Goal: Task Accomplishment & Management: Complete application form

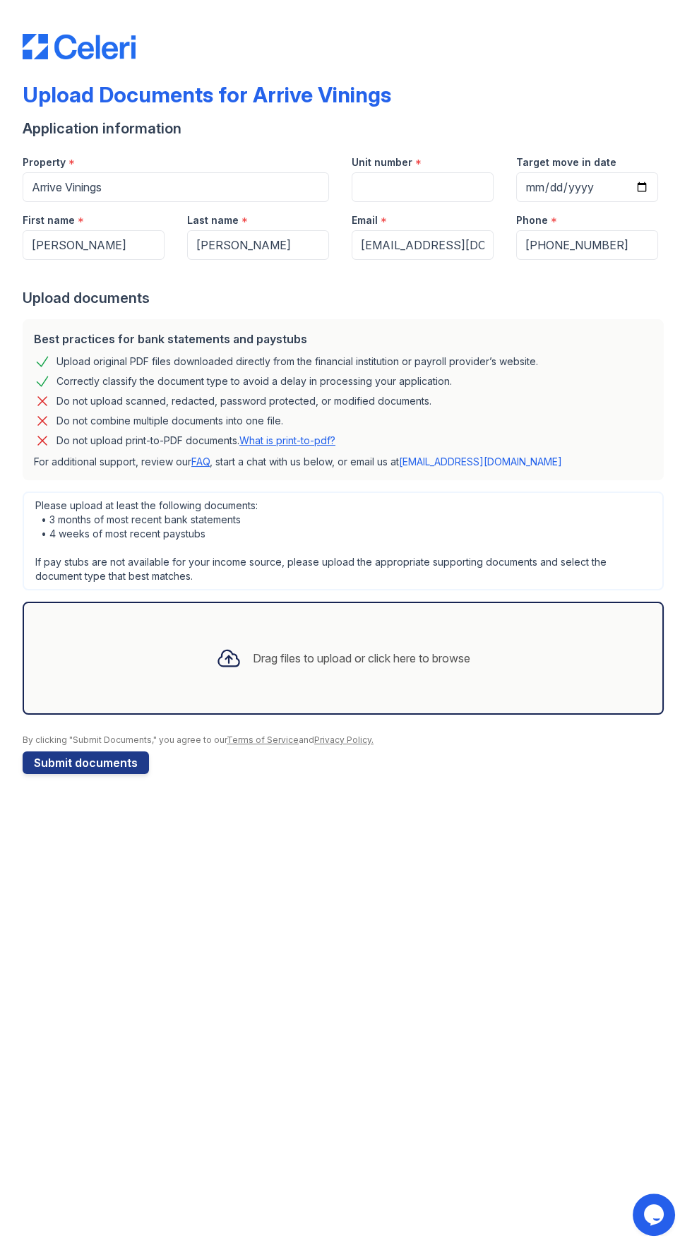
click at [350, 954] on div "Upload Documents for Arrive Vinings Application information Property * Arrive V…" at bounding box center [346, 625] width 692 height 1250
click at [366, 687] on div "Drag files to upload or click here to browse" at bounding box center [343, 658] width 641 height 113
click at [307, 668] on div "Drag files to upload or click here to browse" at bounding box center [343, 658] width 277 height 48
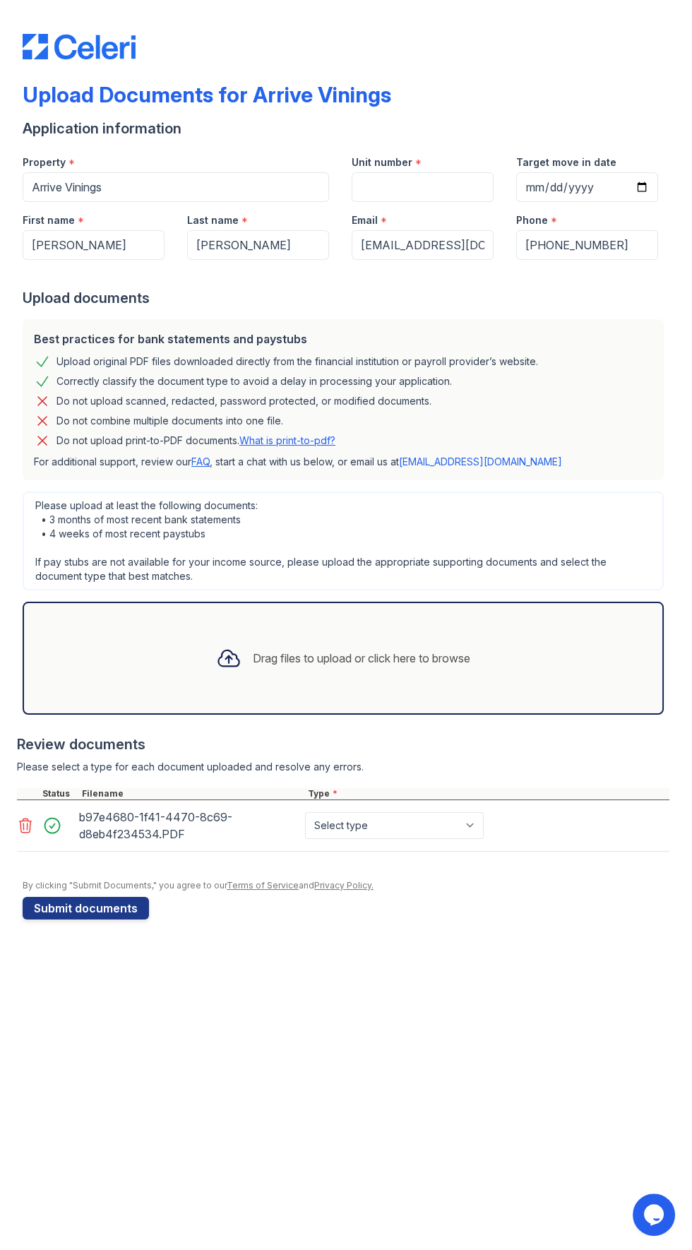
click at [357, 679] on div "Drag files to upload or click here to browse" at bounding box center [343, 658] width 277 height 48
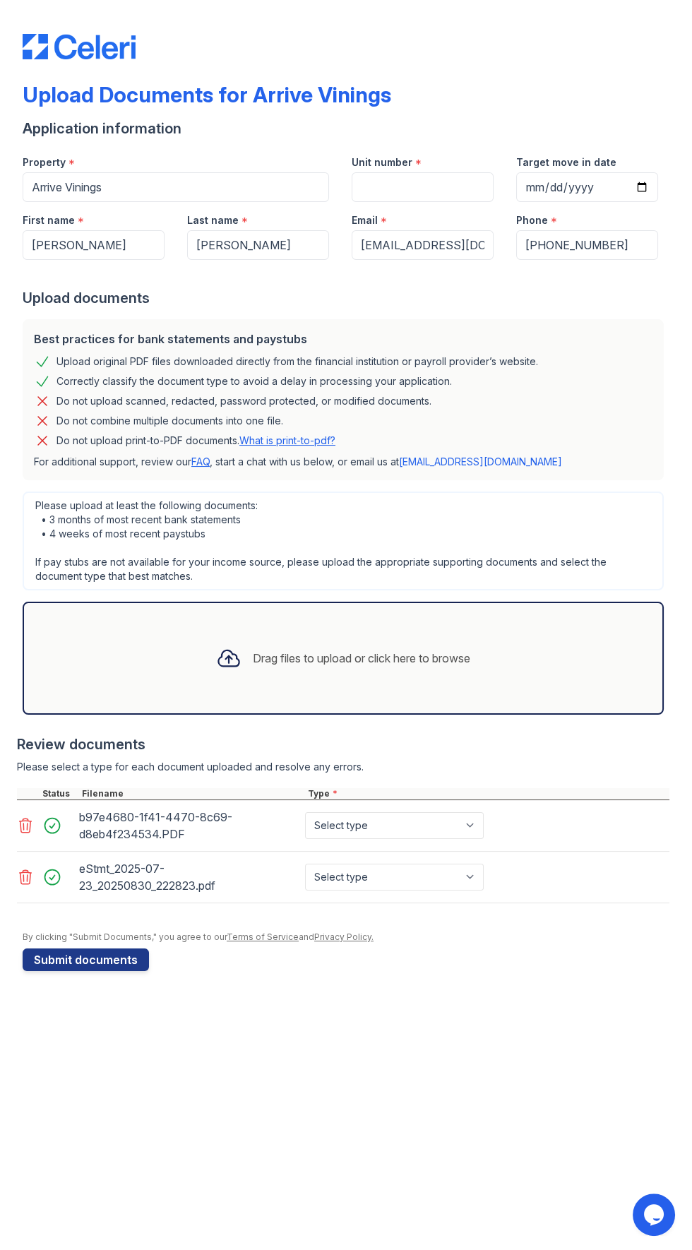
click at [438, 674] on div "Drag files to upload or click here to browse" at bounding box center [343, 658] width 277 height 48
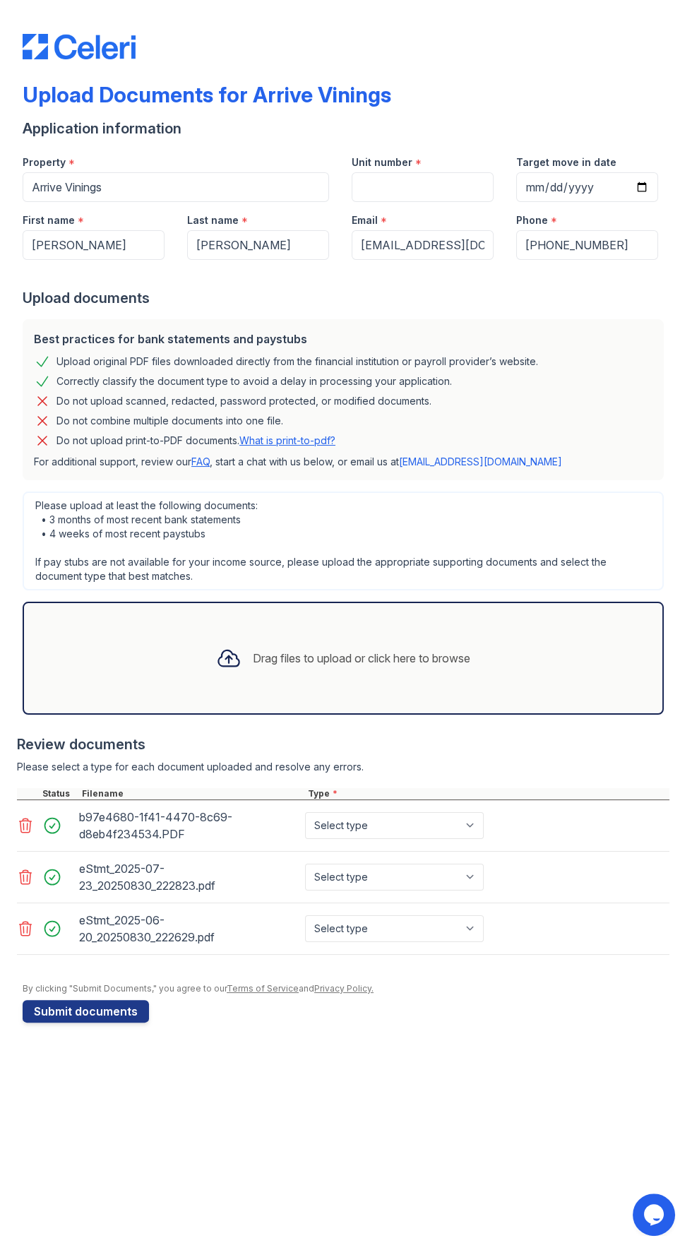
click at [413, 695] on div "Drag files to upload or click here to browse" at bounding box center [343, 658] width 641 height 113
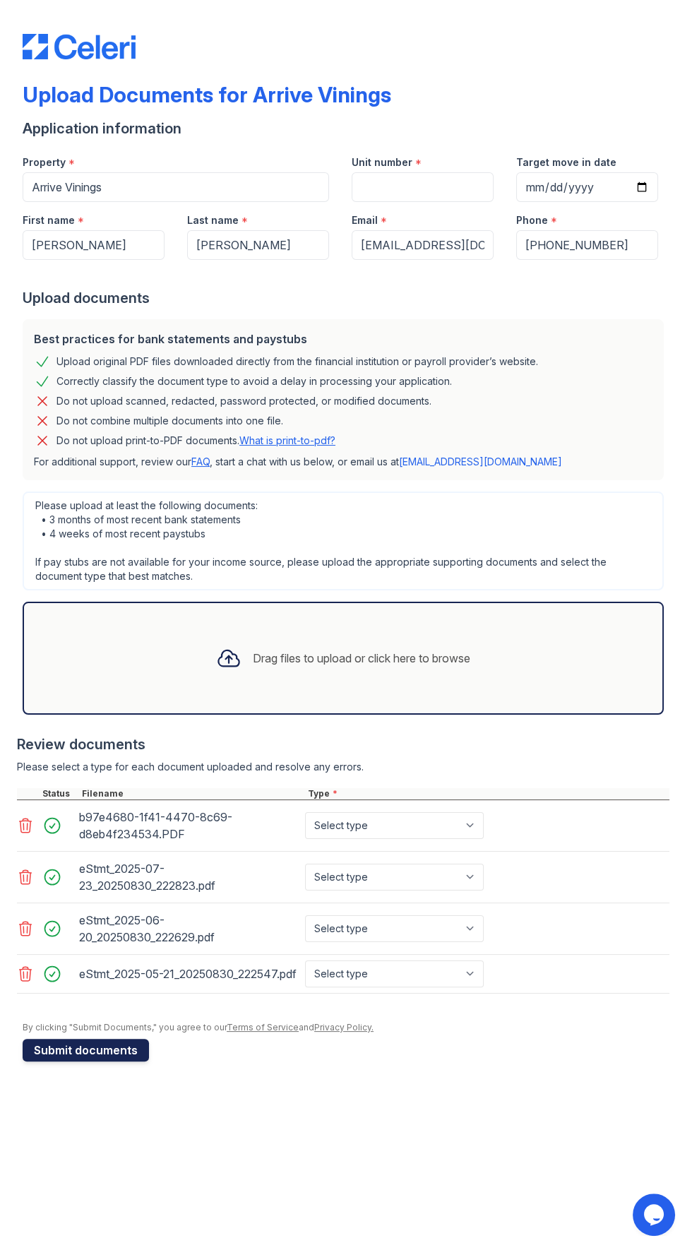
click at [138, 1061] on button "Submit documents" at bounding box center [86, 1050] width 126 height 23
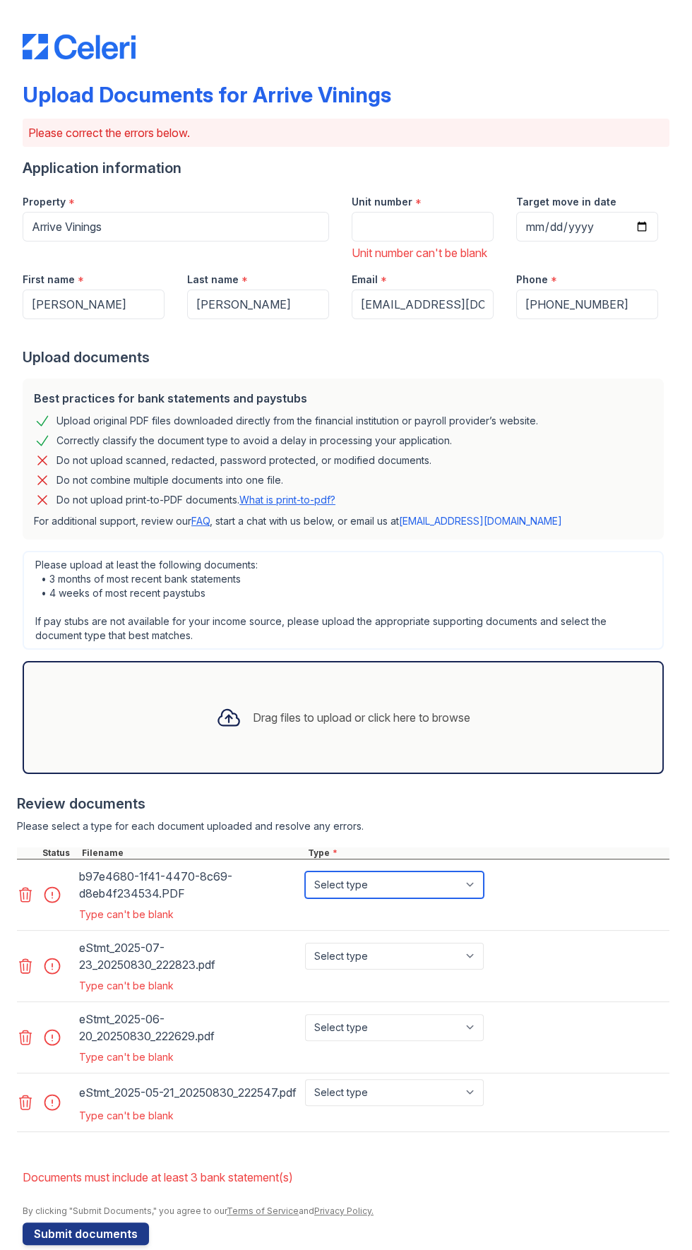
click at [482, 898] on select "Select type Paystub Bank Statement Offer Letter Tax Documents Benefit Award Let…" at bounding box center [394, 884] width 179 height 27
select select "bank_statement"
click at [305, 887] on select "Select type Paystub Bank Statement Offer Letter Tax Documents Benefit Award Let…" at bounding box center [394, 884] width 179 height 27
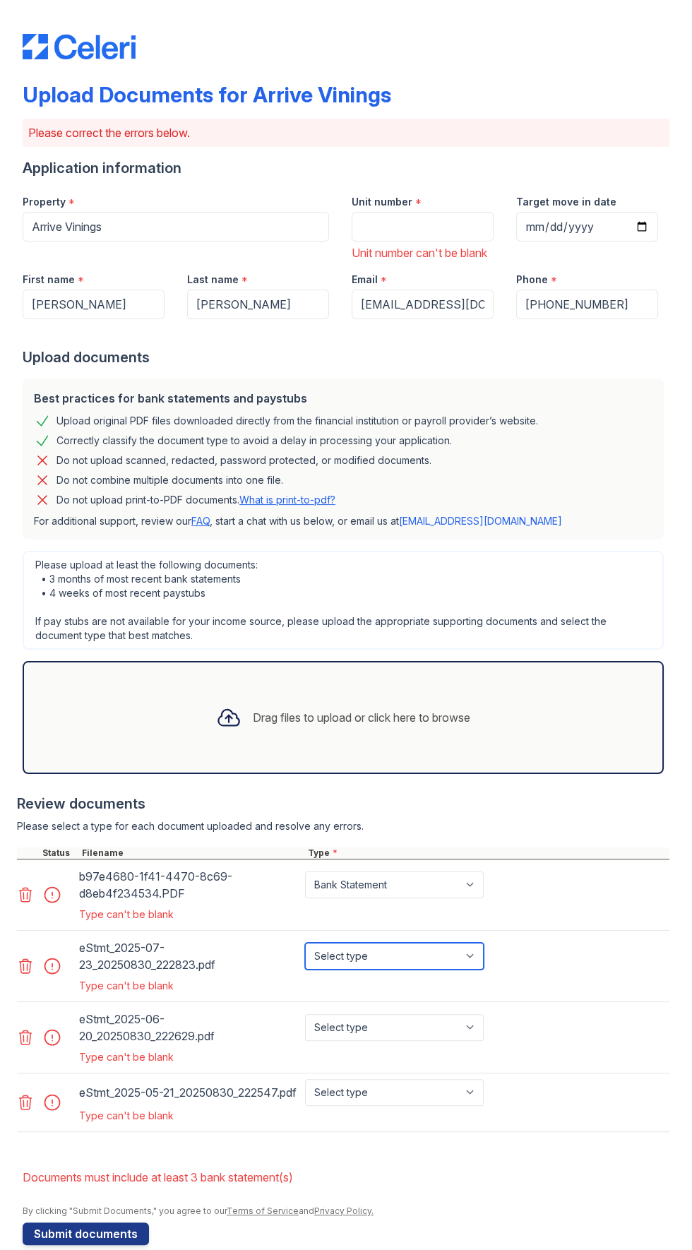
click at [478, 969] on select "Select type Paystub Bank Statement Offer Letter Tax Documents Benefit Award Let…" at bounding box center [394, 956] width 179 height 27
select select "bank_statement"
click at [305, 957] on select "Select type Paystub Bank Statement Offer Letter Tax Documents Benefit Award Let…" at bounding box center [394, 956] width 179 height 27
click at [475, 1041] on select "Select type Paystub Bank Statement Offer Letter Tax Documents Benefit Award Let…" at bounding box center [394, 1027] width 179 height 27
select select "bank_statement"
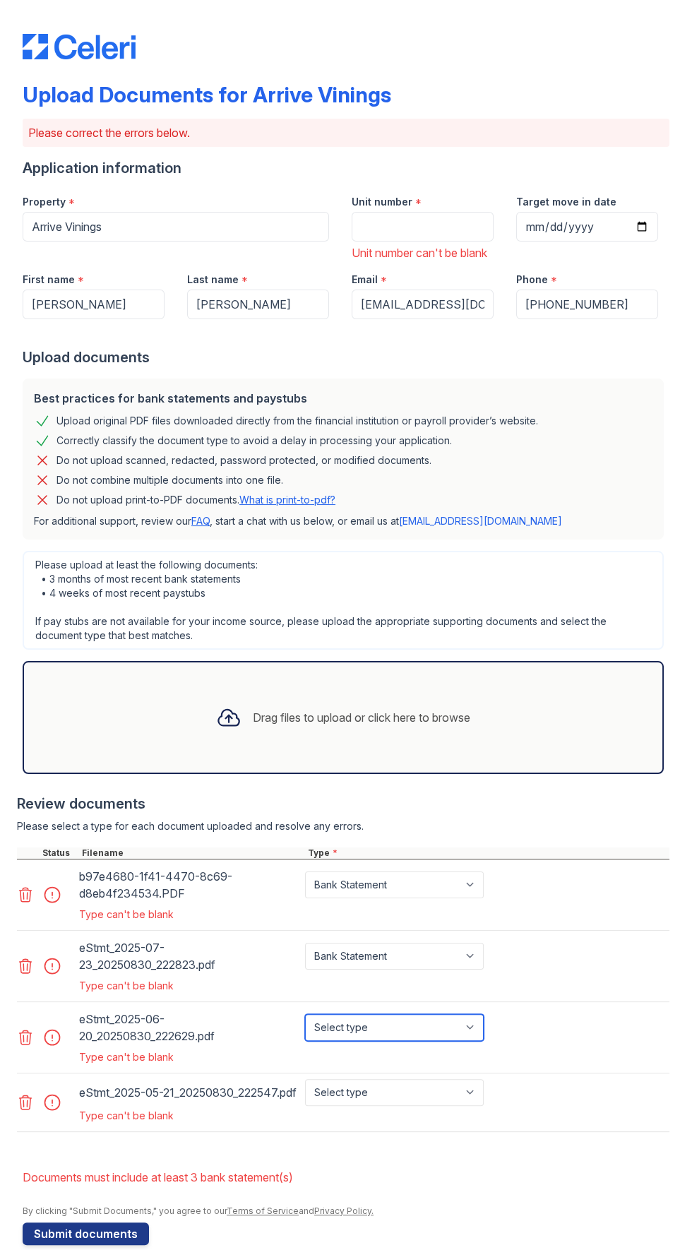
click at [305, 1029] on select "Select type Paystub Bank Statement Offer Letter Tax Documents Benefit Award Let…" at bounding box center [394, 1027] width 179 height 27
click at [442, 1125] on div "Type can't be blank" at bounding box center [282, 1116] width 413 height 20
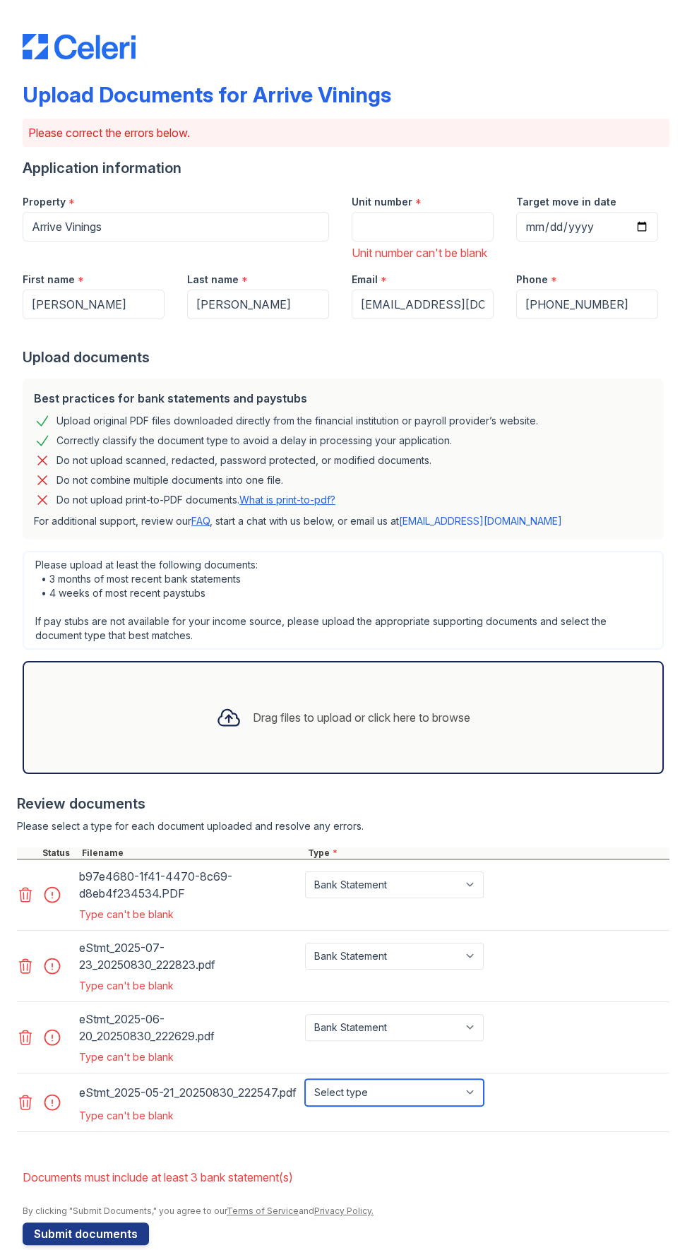
click at [479, 1106] on select "Select type Paystub Bank Statement Offer Letter Tax Documents Benefit Award Let…" at bounding box center [394, 1092] width 179 height 27
select select "bank_statement"
click at [305, 1100] on select "Select type Paystub Bank Statement Offer Letter Tax Documents Benefit Award Let…" at bounding box center [394, 1092] width 179 height 27
click at [354, 726] on div "Drag files to upload or click here to browse" at bounding box center [361, 717] width 217 height 17
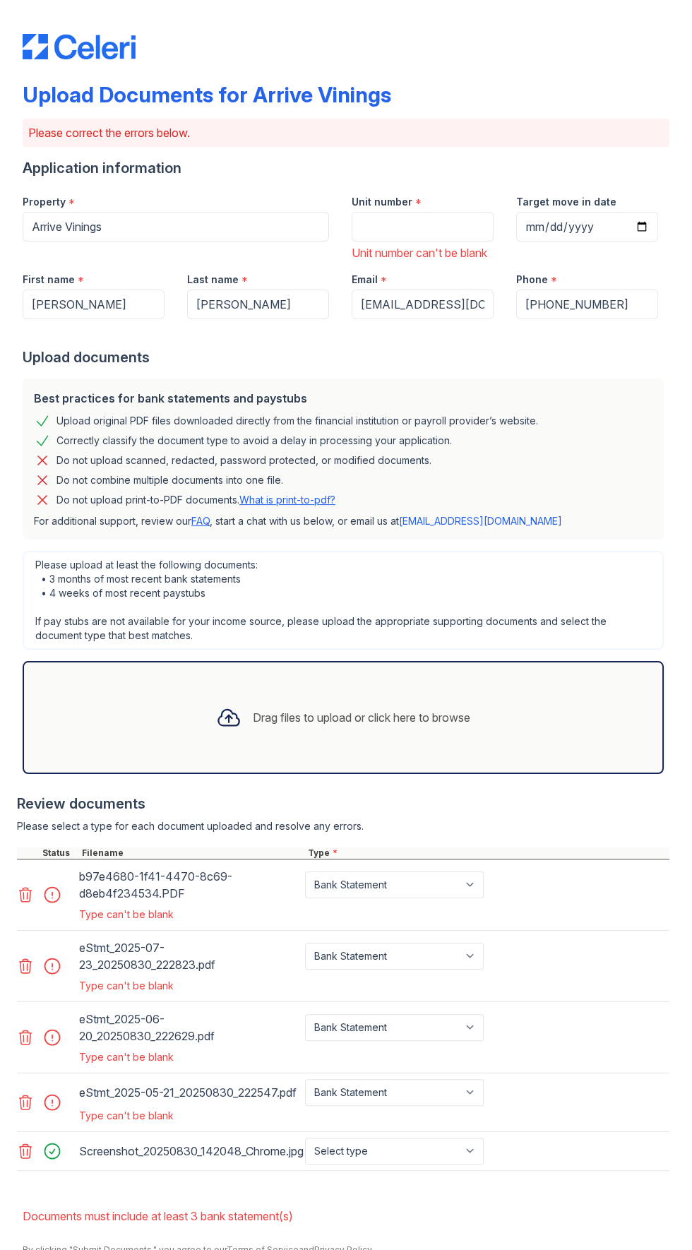
click at [531, 1171] on div "Screenshot_20250830_142048_Chrome.jpg Select type Paystub Bank Statement Offer …" at bounding box center [343, 1151] width 652 height 39
click at [480, 1164] on select "Select type Paystub Bank Statement Offer Letter Tax Documents Benefit Award Let…" at bounding box center [394, 1150] width 179 height 27
select select "paystub"
click at [305, 1164] on select "Select type Paystub Bank Statement Offer Letter Tax Documents Benefit Award Let…" at bounding box center [394, 1150] width 179 height 27
click at [100, 1249] on button "Submit documents" at bounding box center [86, 1272] width 126 height 23
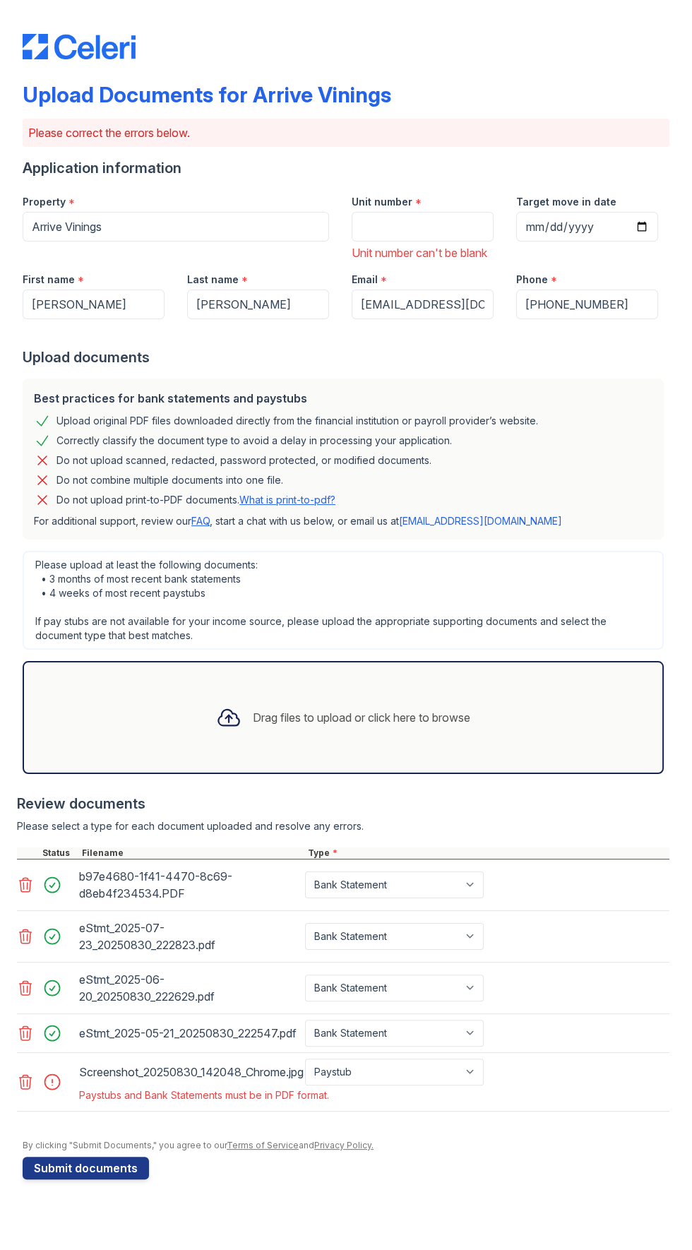
click at [37, 1125] on div at bounding box center [343, 1118] width 652 height 14
click at [34, 1090] on link at bounding box center [27, 1081] width 20 height 17
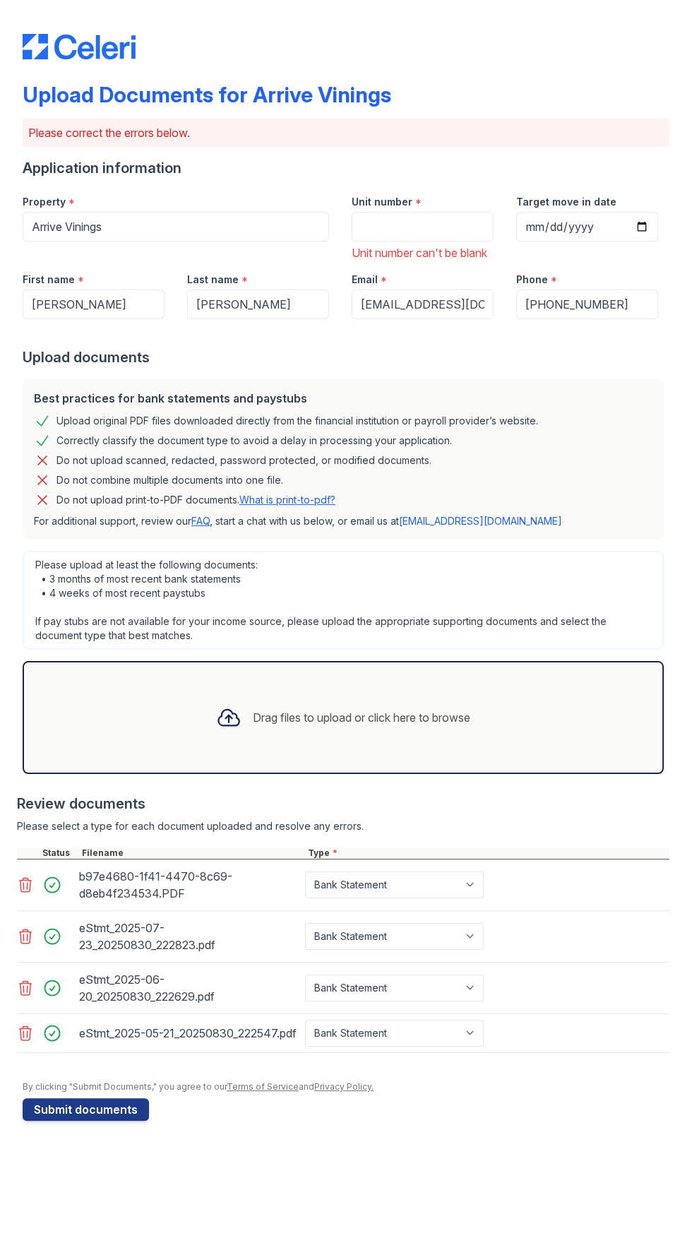
click at [324, 726] on div "Drag files to upload or click here to browse" at bounding box center [361, 717] width 217 height 17
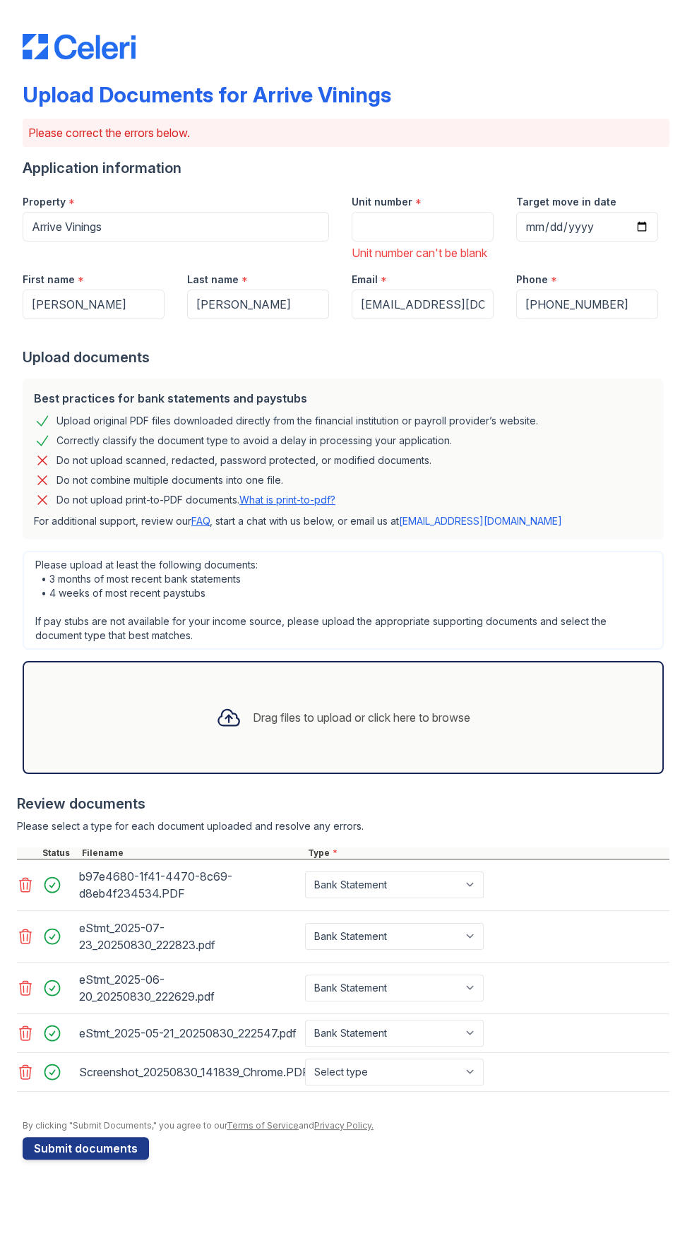
click at [510, 1092] on div "Screenshot_20250830_141839_Chrome.PDF Select type Paystub Bank Statement Offer …" at bounding box center [343, 1072] width 652 height 39
click at [479, 1085] on select "Select type Paystub Bank Statement Offer Letter Tax Documents Benefit Award Let…" at bounding box center [394, 1071] width 179 height 27
select select "paystub"
click at [305, 1085] on select "Select type Paystub Bank Statement Offer Letter Tax Documents Benefit Award Let…" at bounding box center [394, 1071] width 179 height 27
click at [102, 1159] on button "Submit documents" at bounding box center [86, 1148] width 126 height 23
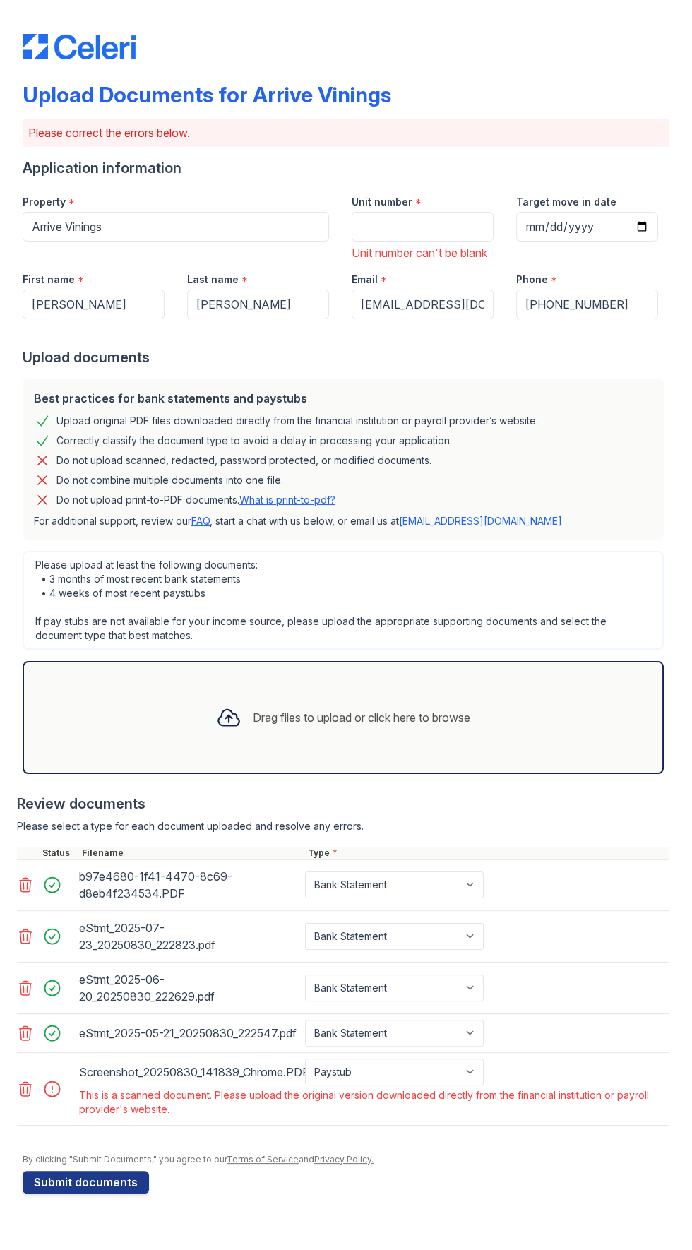
click at [32, 1097] on icon at bounding box center [25, 1088] width 17 height 17
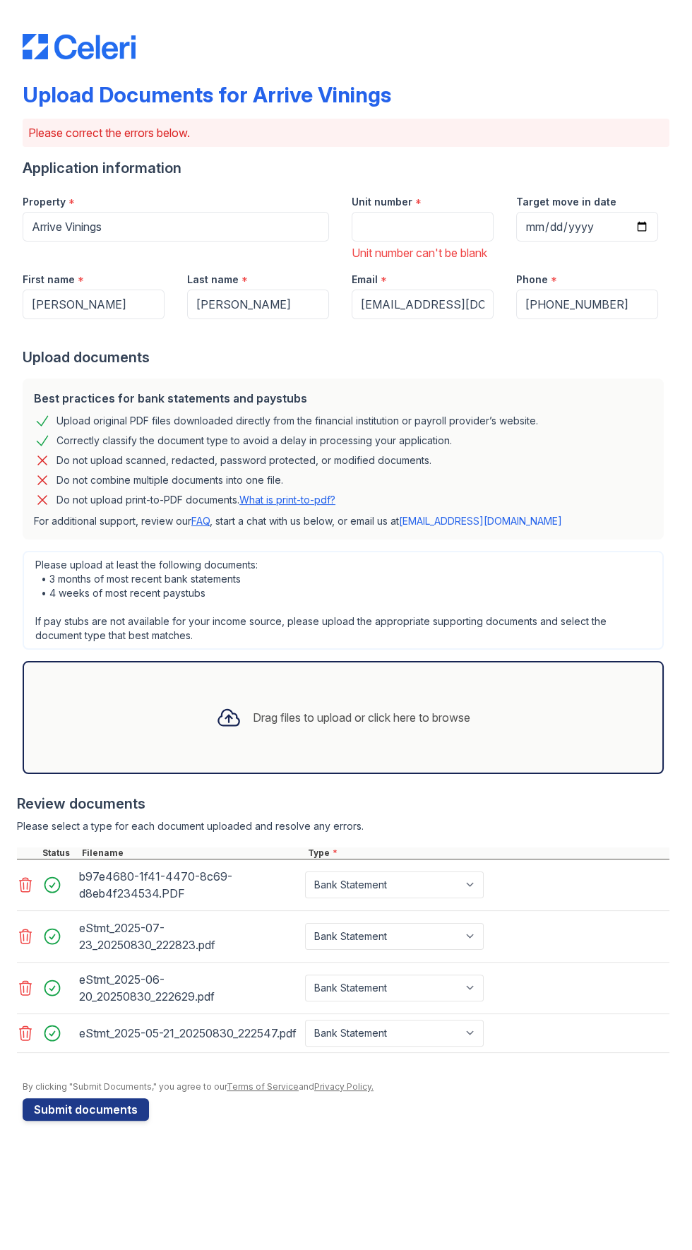
click at [341, 741] on div "Drag files to upload or click here to browse" at bounding box center [343, 717] width 277 height 48
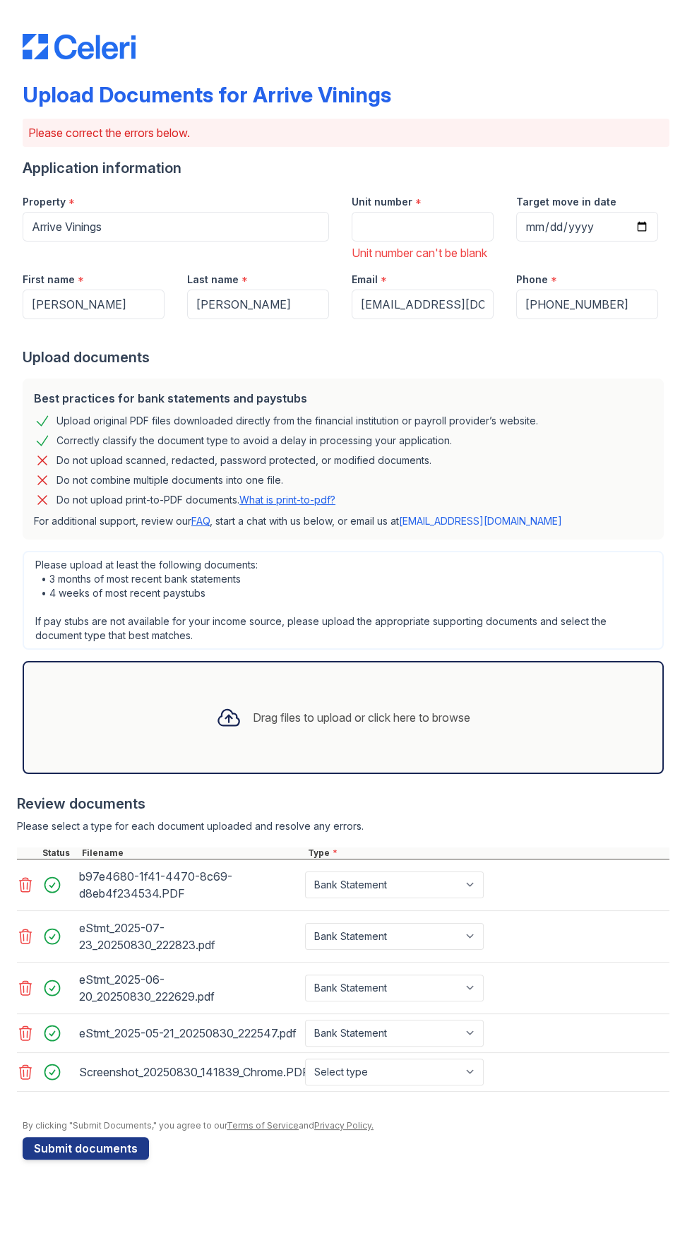
click at [127, 1188] on div "Upload Documents for Arrive Vinings Please correct the errors below. Applicatio…" at bounding box center [346, 594] width 647 height 1188
click at [482, 1085] on select "Select type Paystub Bank Statement Offer Letter Tax Documents Benefit Award Let…" at bounding box center [394, 1071] width 179 height 27
select select "paystub"
click at [305, 1085] on select "Select type Paystub Bank Statement Offer Letter Tax Documents Benefit Award Let…" at bounding box center [394, 1071] width 179 height 27
click at [97, 1188] on div "Upload Documents for Arrive Vinings Please correct the errors below. Applicatio…" at bounding box center [346, 594] width 647 height 1188
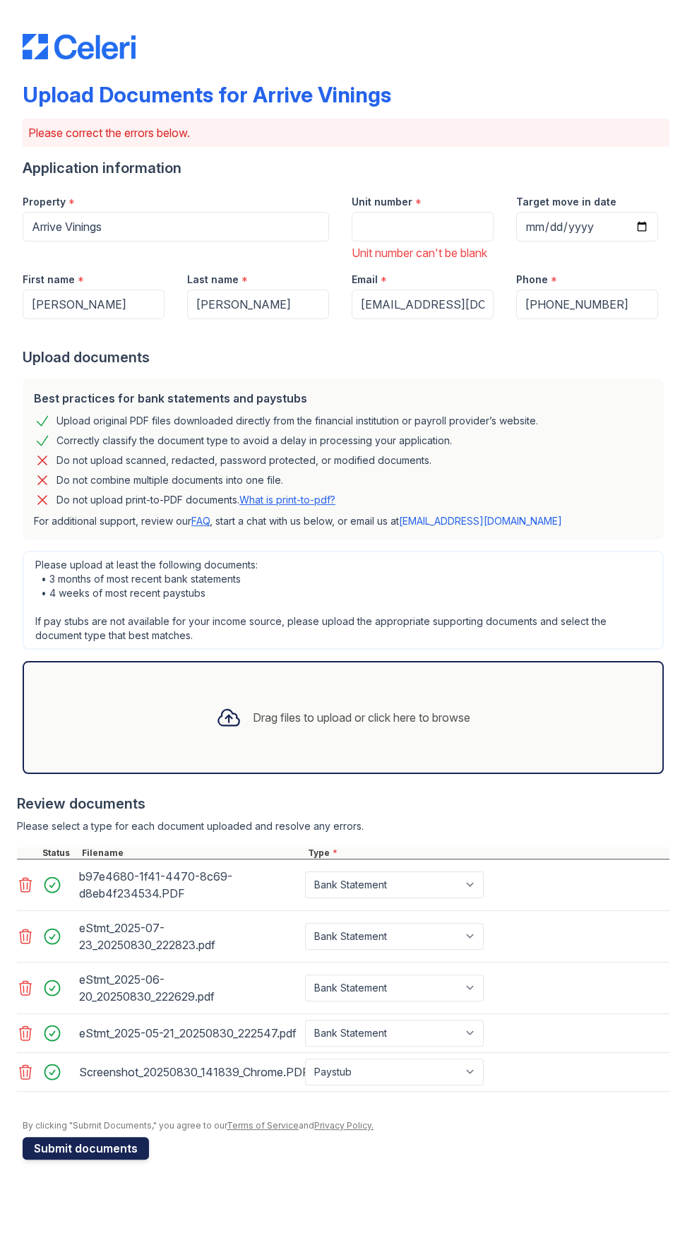
click at [114, 1159] on button "Submit documents" at bounding box center [86, 1148] width 126 height 23
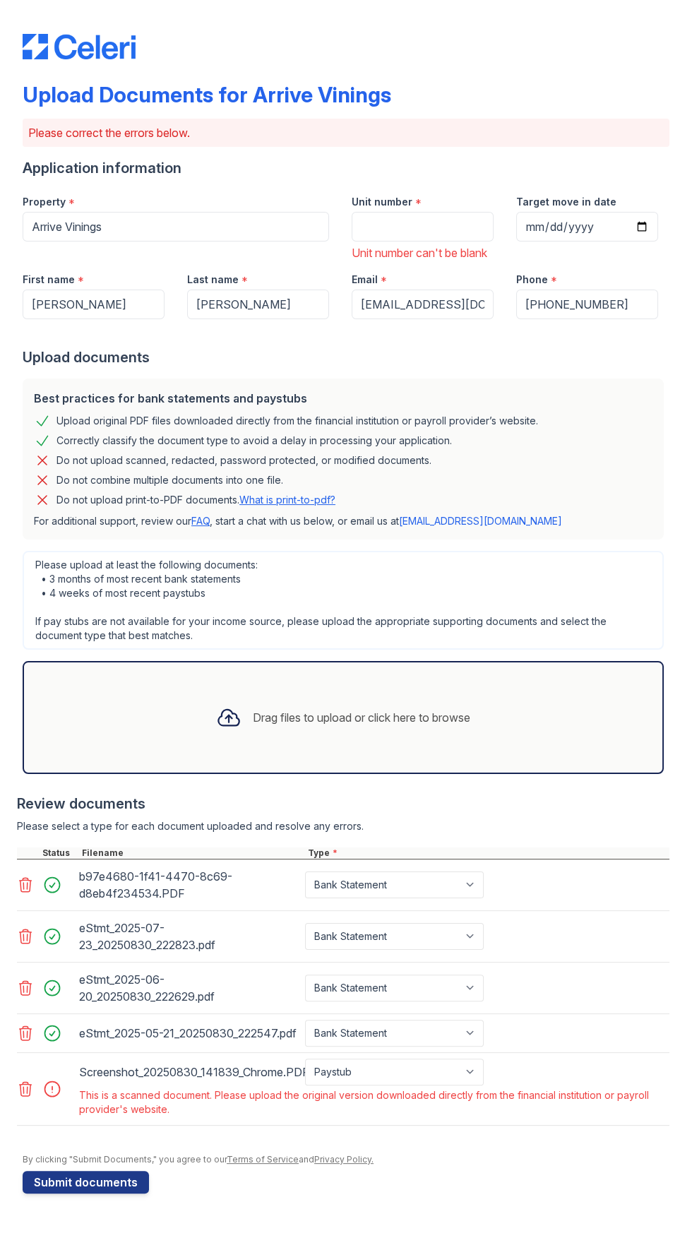
click at [71, 1119] on div at bounding box center [46, 1088] width 59 height 61
click at [78, 1119] on div "This is a scanned document. Please upload the original version downloaded direc…" at bounding box center [372, 1102] width 593 height 34
click at [61, 1099] on div at bounding box center [57, 1089] width 40 height 20
click at [88, 1116] on div "This is a scanned document. Please upload the original version downloaded direc…" at bounding box center [372, 1102] width 587 height 28
click at [253, 1116] on div "This is a scanned document. Please upload the original version downloaded direc…" at bounding box center [372, 1102] width 587 height 28
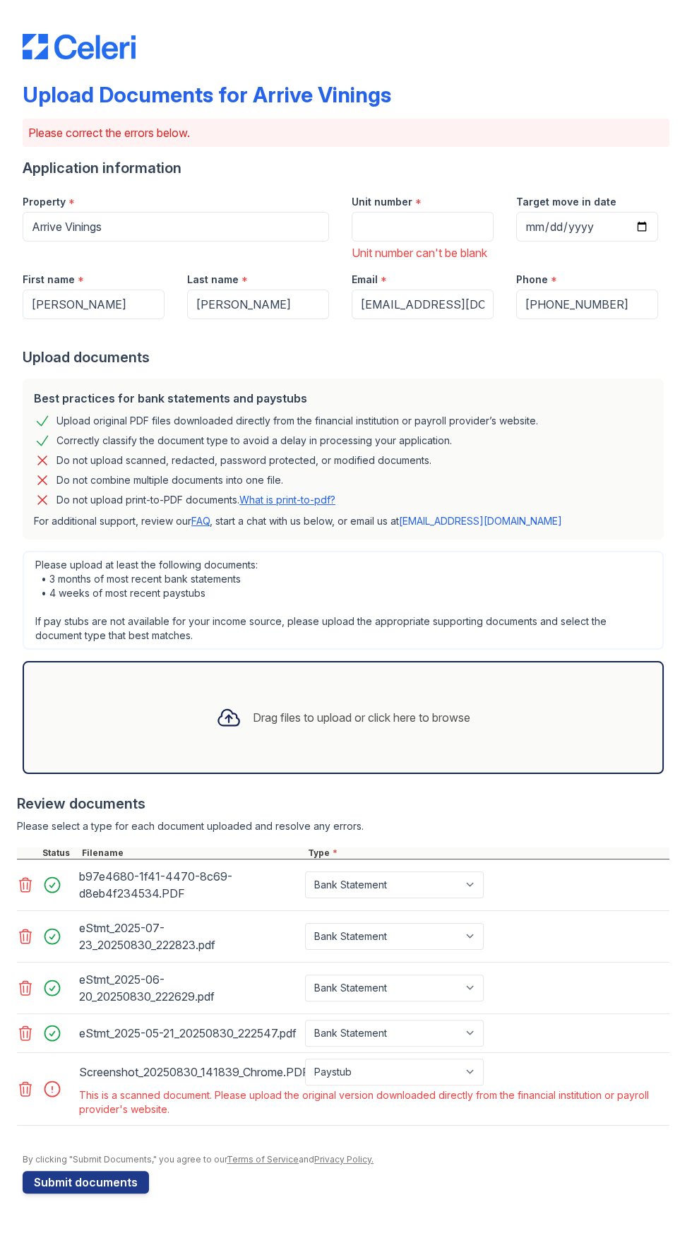
click at [28, 1097] on icon at bounding box center [25, 1088] width 17 height 17
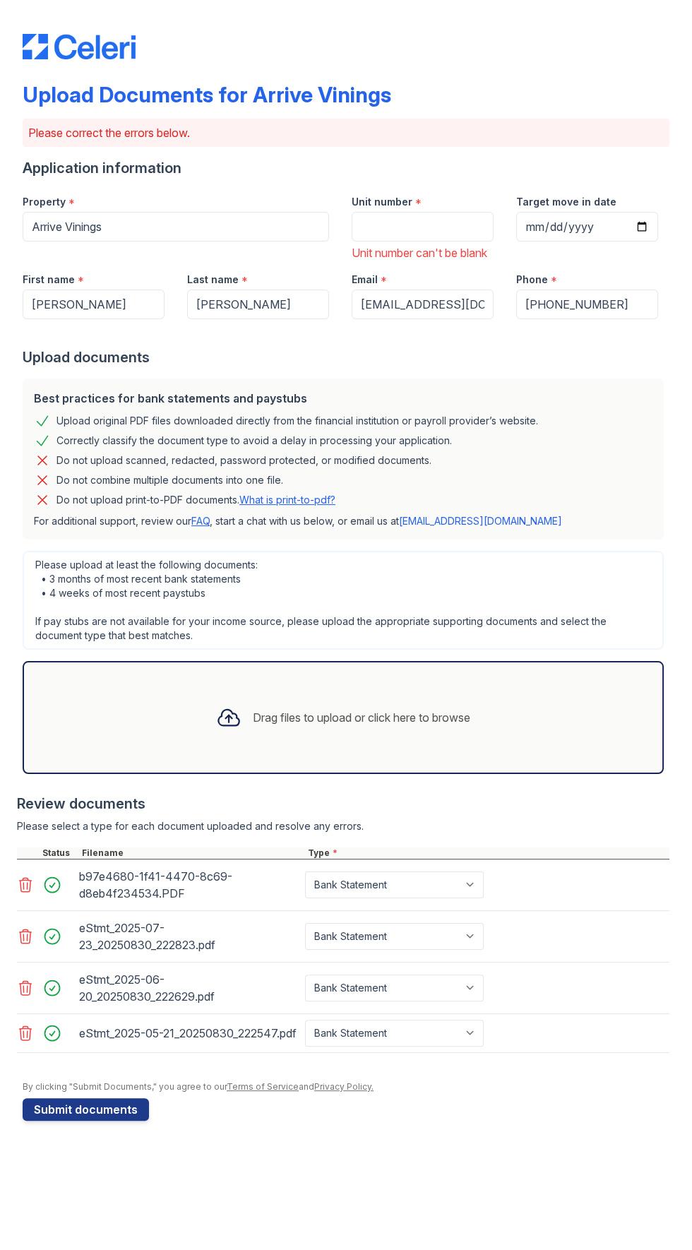
click at [359, 726] on div "Drag files to upload or click here to browse" at bounding box center [361, 717] width 217 height 17
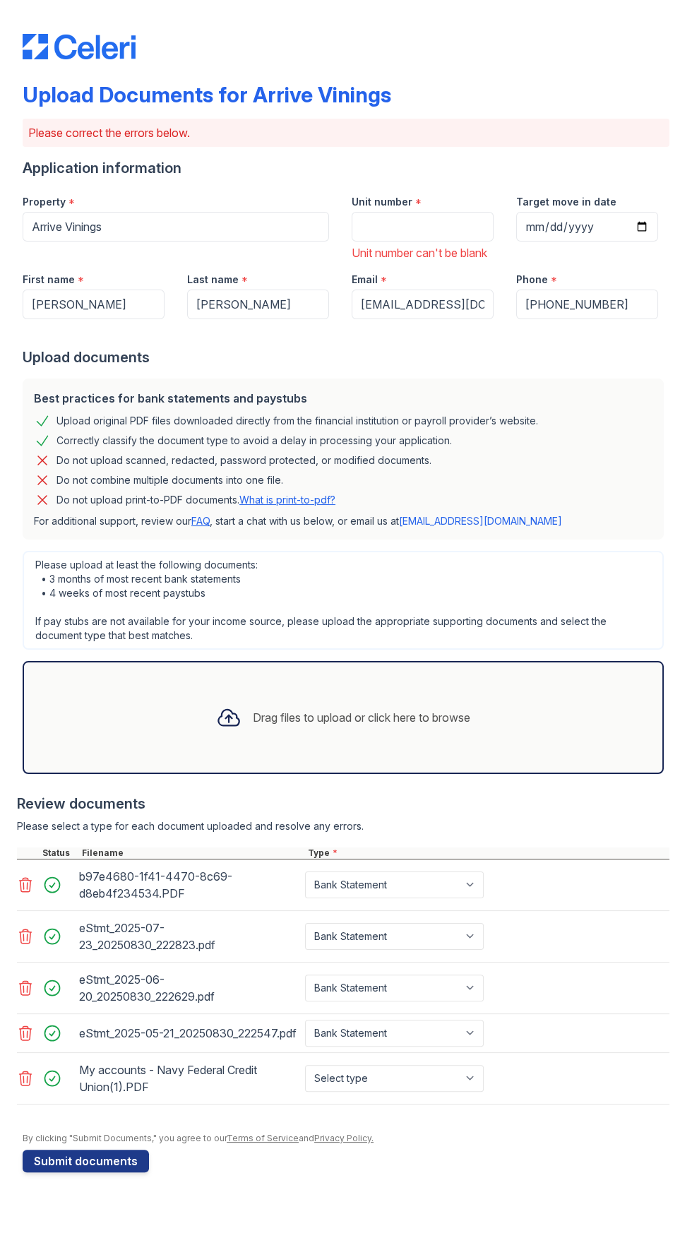
click at [333, 726] on div "Drag files to upload or click here to browse" at bounding box center [361, 717] width 217 height 17
click at [293, 720] on div "Drag files to upload or click here to browse" at bounding box center [343, 717] width 277 height 48
click at [400, 768] on div "Drag files to upload or click here to browse" at bounding box center [343, 717] width 641 height 113
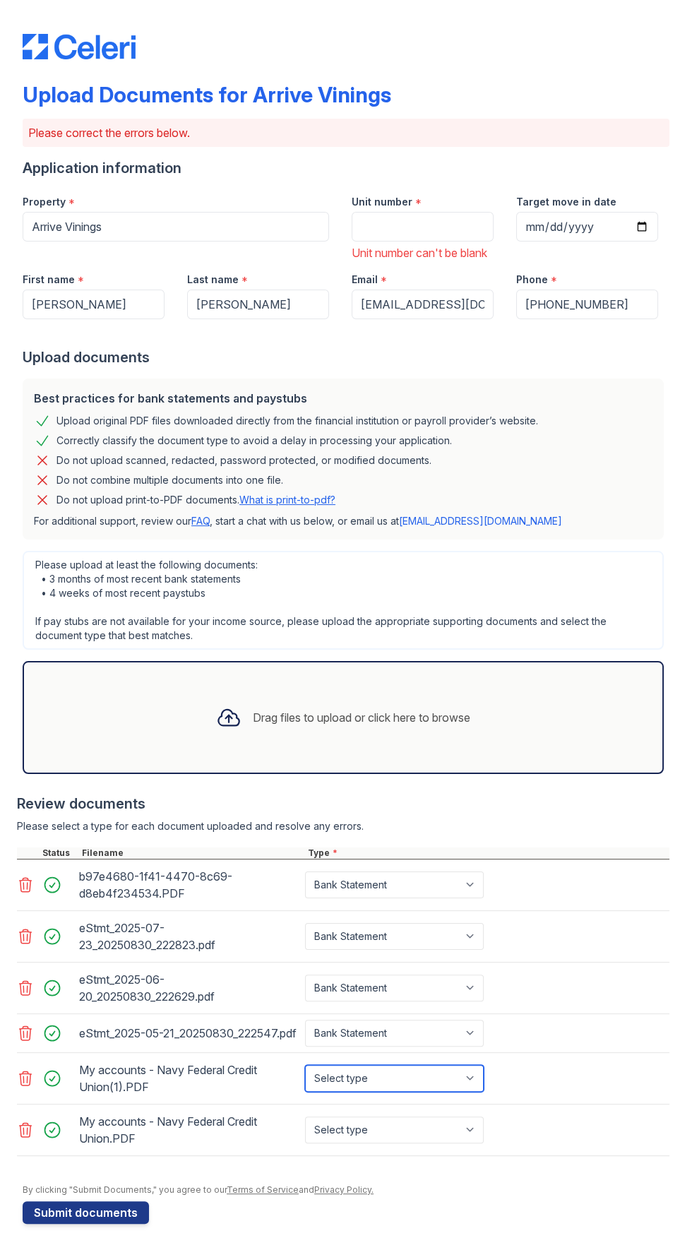
click at [479, 1092] on select "Select type Paystub Bank Statement Offer Letter Tax Documents Benefit Award Let…" at bounding box center [394, 1078] width 179 height 27
select select "paystub"
click at [305, 1092] on select "Select type Paystub Bank Statement Offer Letter Tax Documents Benefit Award Let…" at bounding box center [394, 1078] width 179 height 27
click at [489, 1170] on div at bounding box center [343, 1163] width 652 height 14
click at [482, 1143] on select "Select type Paystub Bank Statement Offer Letter Tax Documents Benefit Award Let…" at bounding box center [394, 1129] width 179 height 27
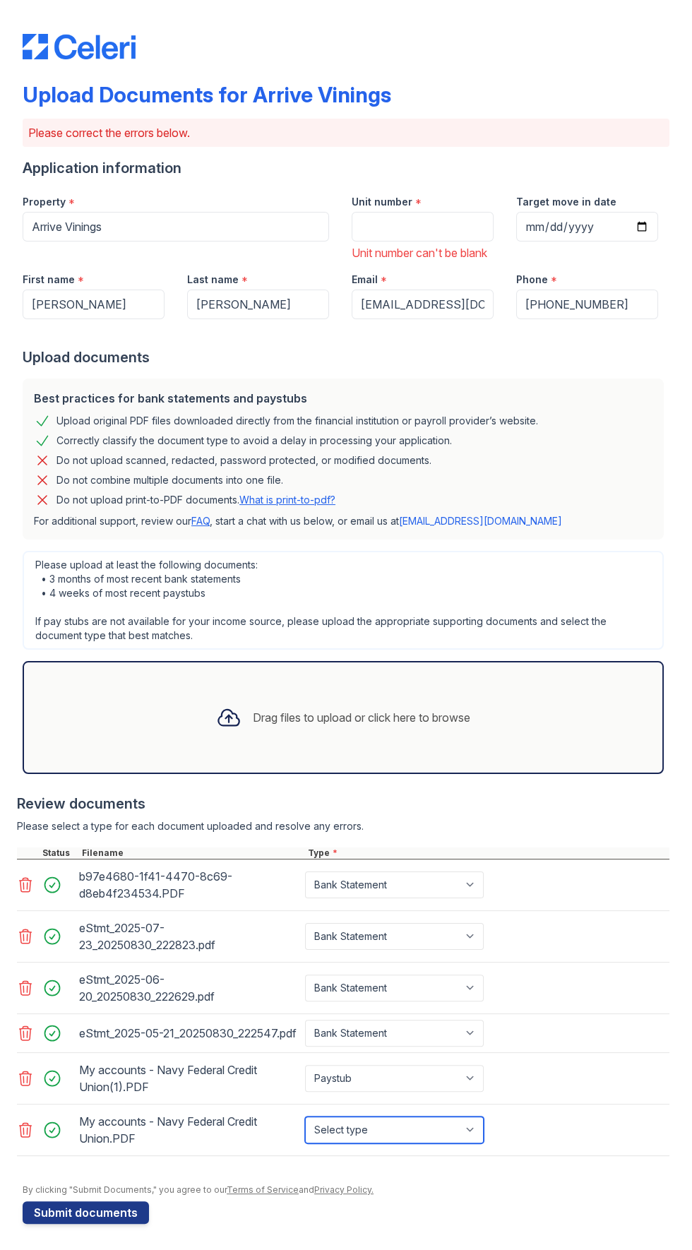
select select "paystub"
click at [305, 1143] on select "Select type Paystub Bank Statement Offer Letter Tax Documents Benefit Award Let…" at bounding box center [394, 1129] width 179 height 27
click at [119, 1224] on button "Submit documents" at bounding box center [86, 1212] width 126 height 23
click at [409, 206] on label "Unit number" at bounding box center [382, 202] width 61 height 14
click at [409, 212] on input "Unit number" at bounding box center [423, 227] width 142 height 30
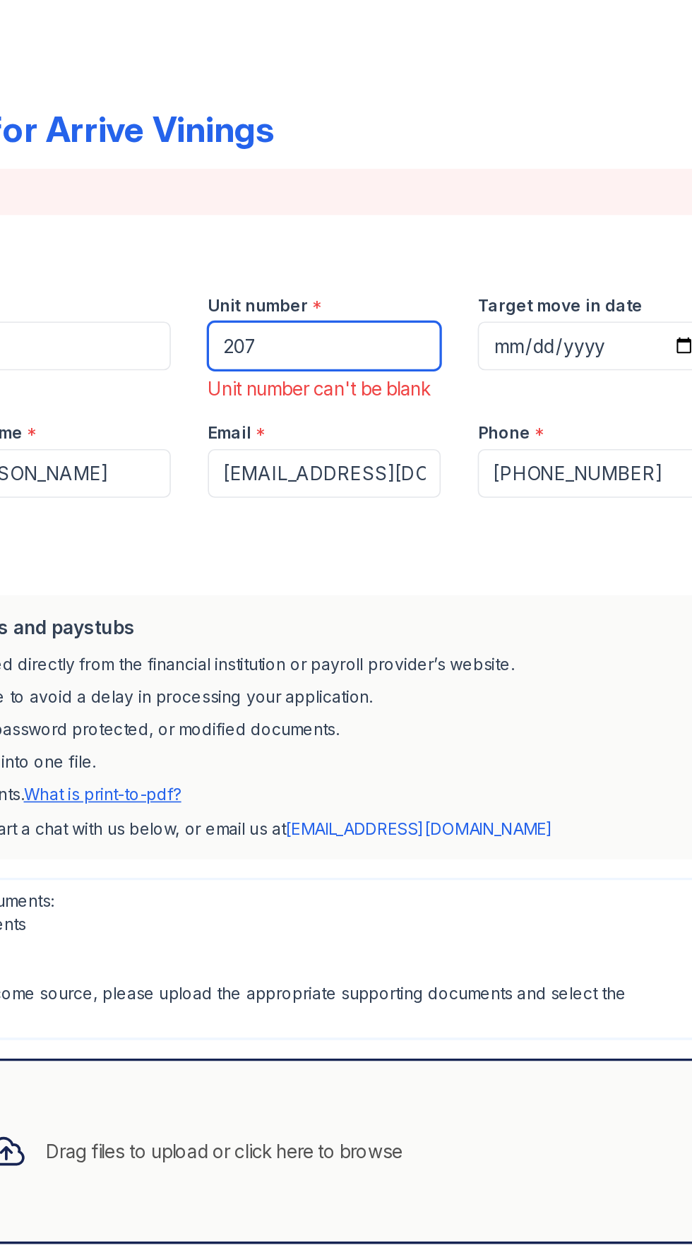
type input "207"
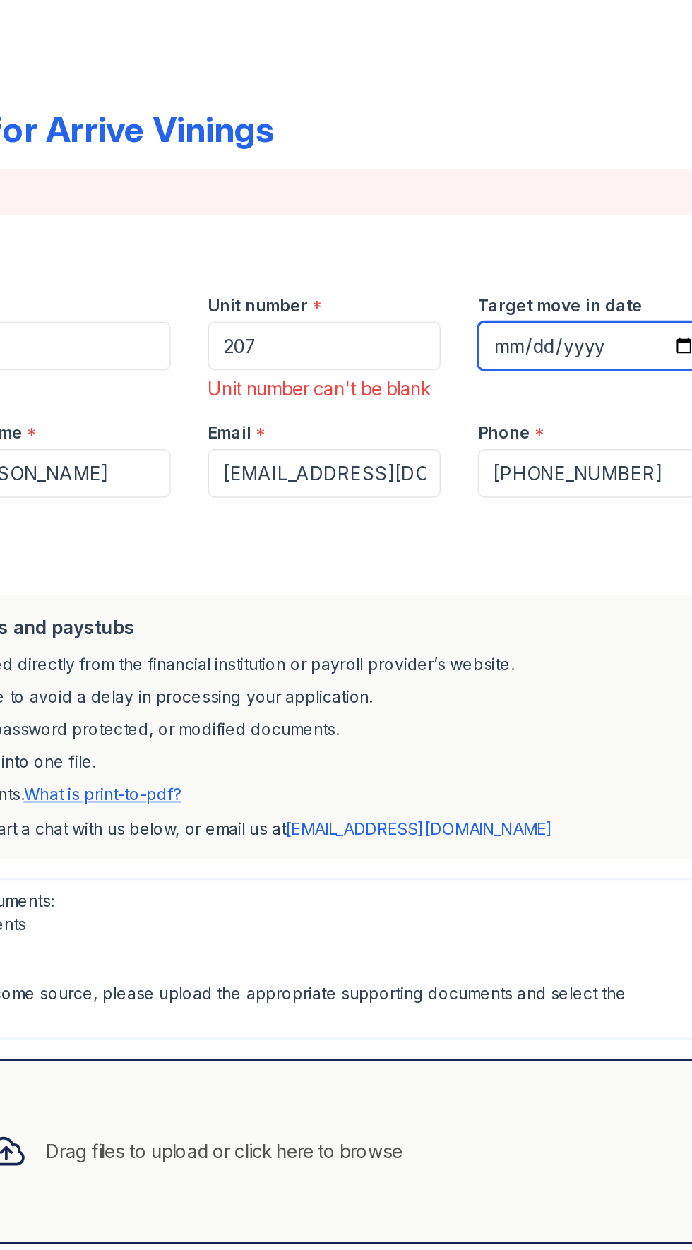
click at [582, 226] on input "Target move in date" at bounding box center [587, 227] width 142 height 30
type input "[DATE]"
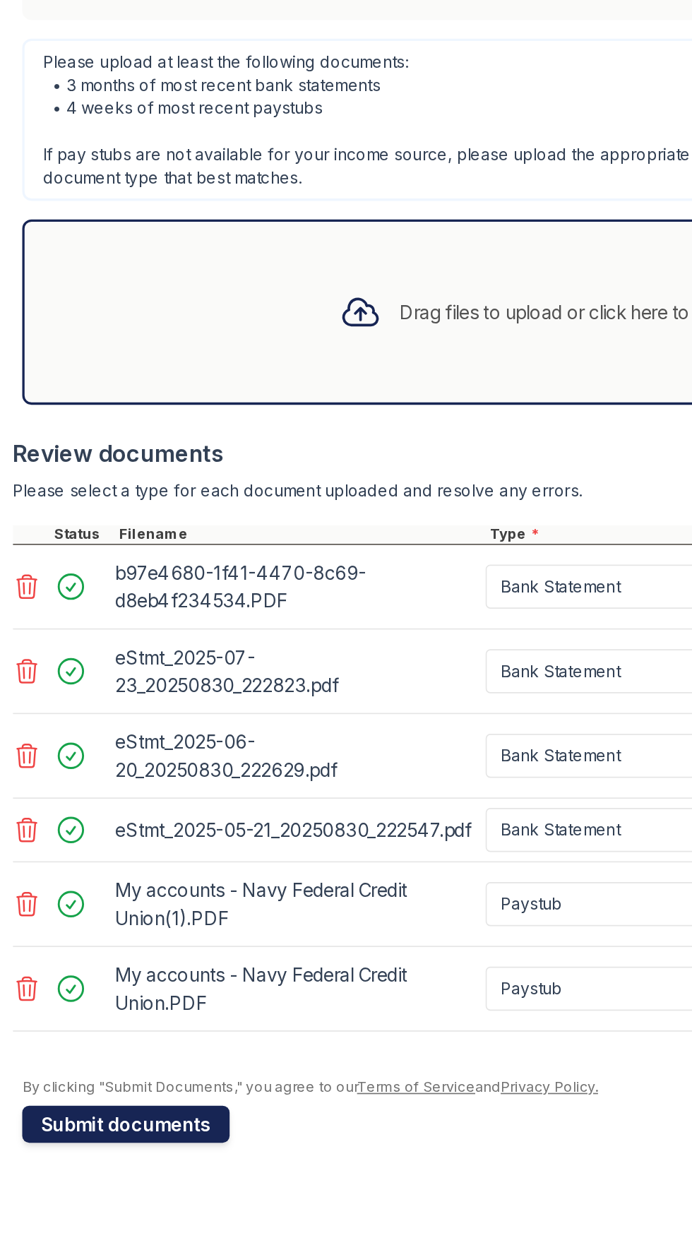
click at [104, 1224] on button "Submit documents" at bounding box center [86, 1212] width 126 height 23
